Goal: Task Accomplishment & Management: Manage account settings

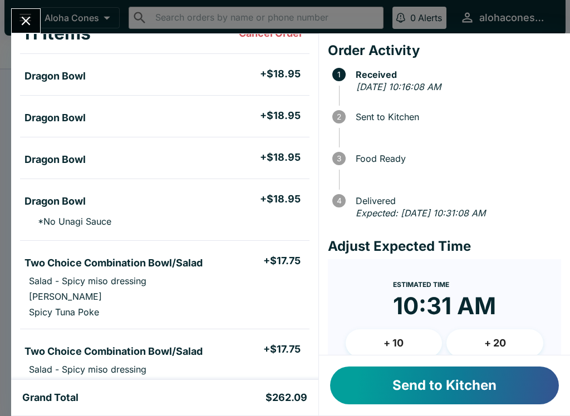
scroll to position [78, 0]
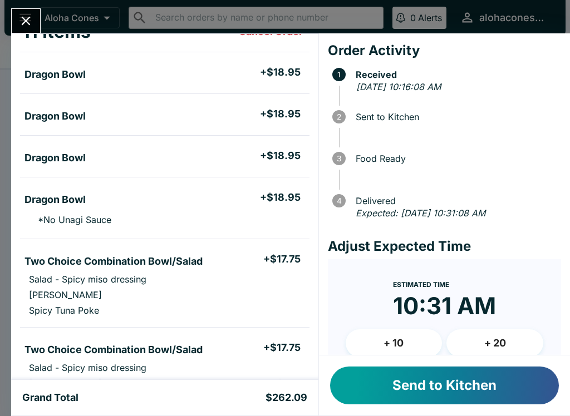
click at [462, 385] on button "Send to Kitchen" at bounding box center [444, 386] width 229 height 38
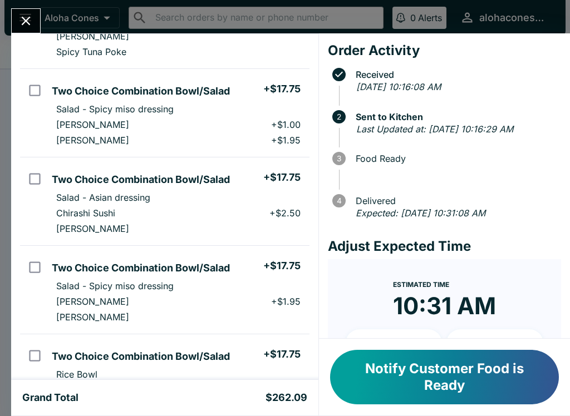
scroll to position [336, 0]
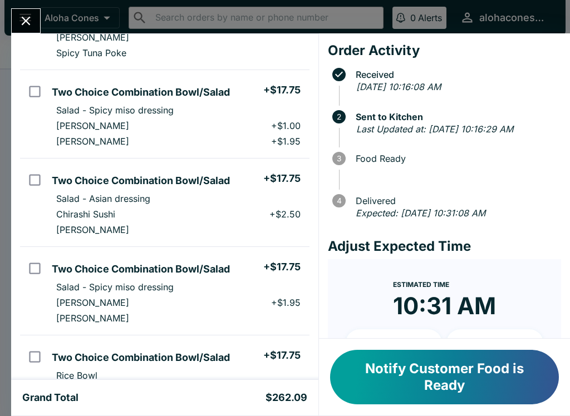
click at [450, 368] on button "Notify Customer Food is Ready" at bounding box center [444, 377] width 229 height 55
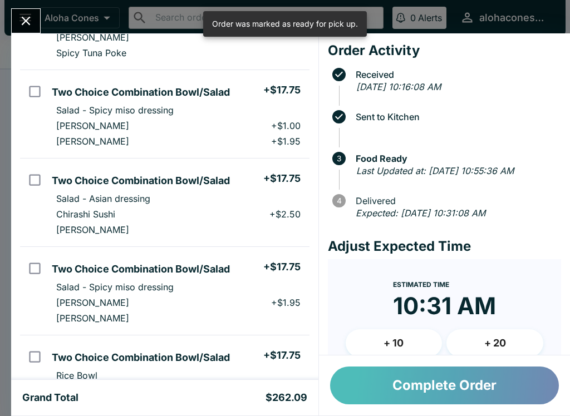
click at [449, 392] on button "Complete Order" at bounding box center [444, 386] width 229 height 38
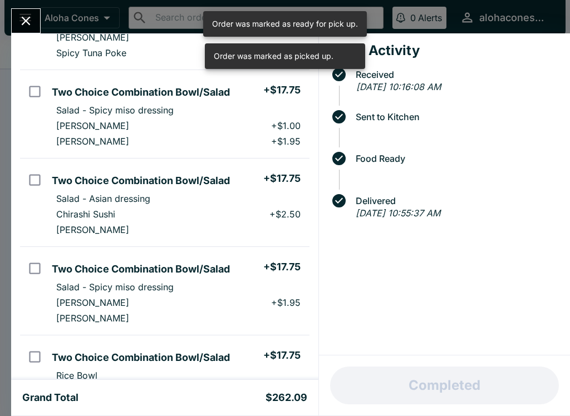
click at [29, 17] on icon "Close" at bounding box center [26, 21] width 9 height 9
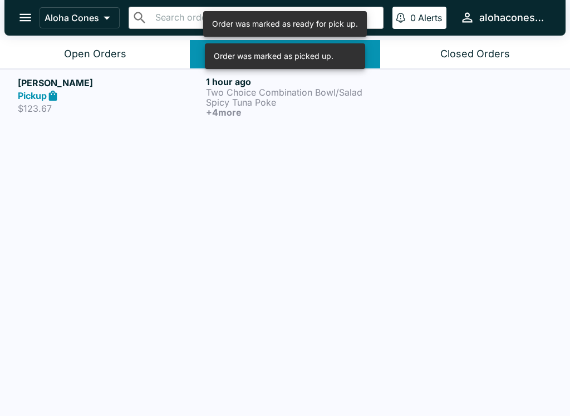
click at [247, 93] on p "Two Choice Combination Bowl/Salad" at bounding box center [298, 92] width 184 height 10
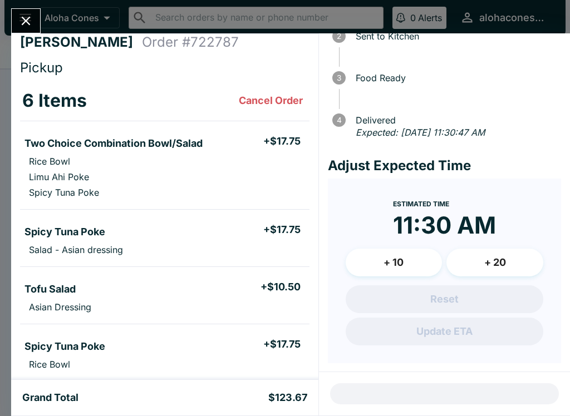
scroll to position [80, 0]
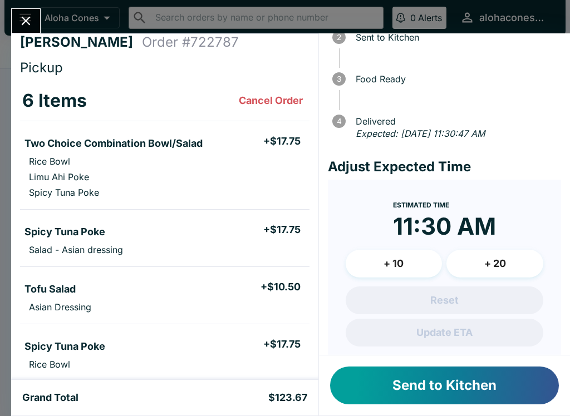
click at [440, 385] on button "Send to Kitchen" at bounding box center [444, 386] width 229 height 38
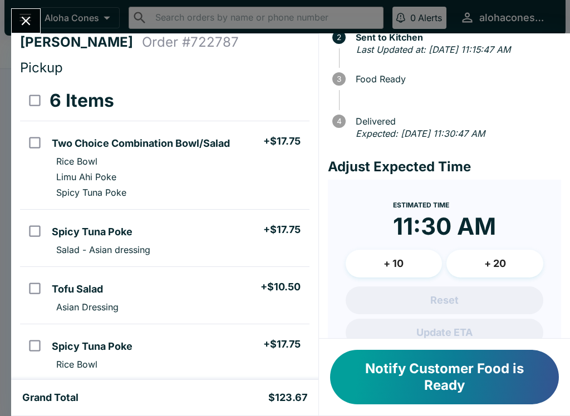
click at [466, 384] on button "Notify Customer Food is Ready" at bounding box center [444, 377] width 229 height 55
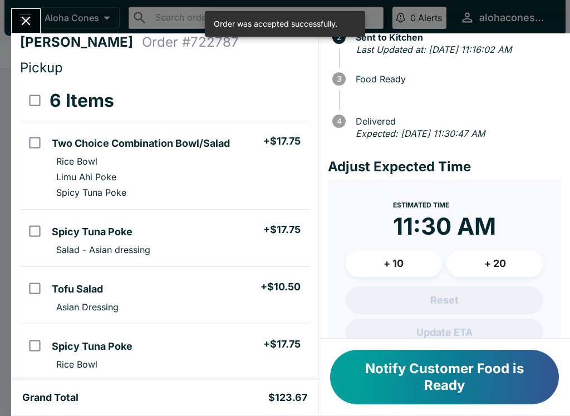
click at [430, 372] on button "Notify Customer Food is Ready" at bounding box center [444, 377] width 229 height 55
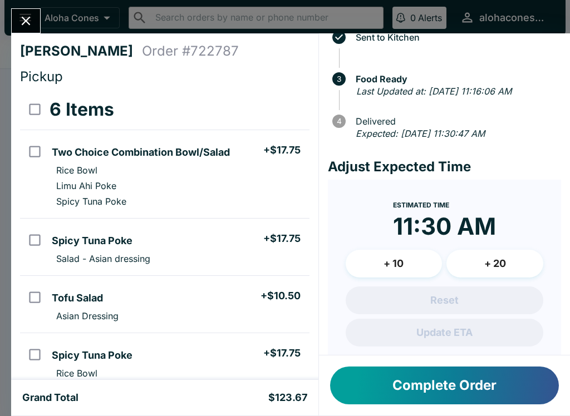
scroll to position [0, 0]
click at [465, 381] on button "Complete Order" at bounding box center [444, 386] width 229 height 38
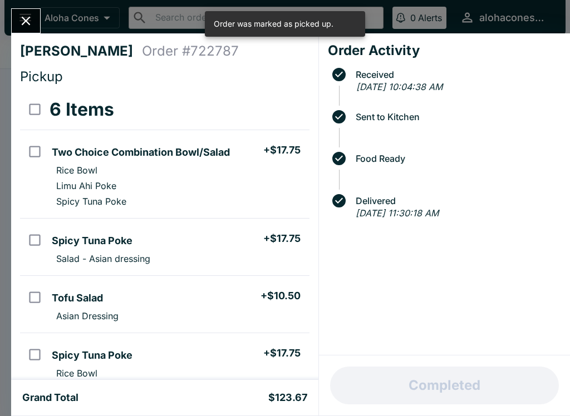
click at [29, 19] on icon "Close" at bounding box center [25, 20] width 15 height 15
